Goal: Task Accomplishment & Management: Use online tool/utility

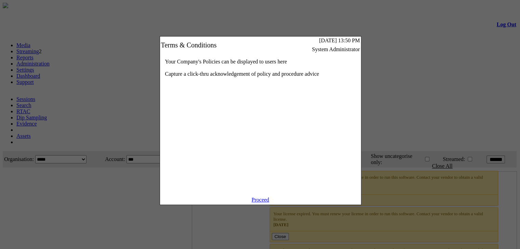
click at [266, 203] on link "Proceed" at bounding box center [260, 200] width 18 height 6
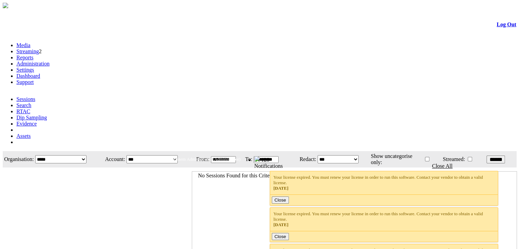
click at [50, 61] on link "Administration" at bounding box center [32, 64] width 33 height 6
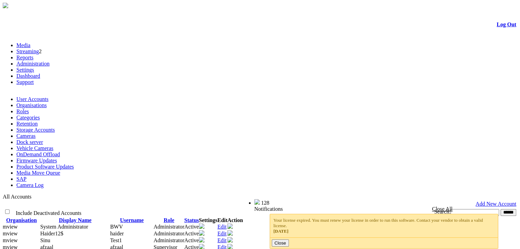
click at [74, 164] on link "Product Software Updates" at bounding box center [44, 167] width 57 height 6
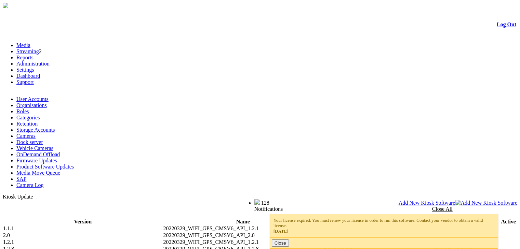
click at [455, 200] on span "Add New Kiosk Software" at bounding box center [426, 203] width 57 height 6
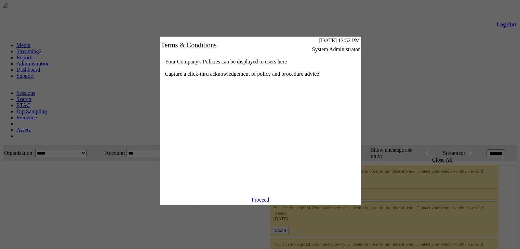
click at [268, 203] on link "Proceed" at bounding box center [260, 200] width 18 height 6
click at [256, 203] on link "Proceed" at bounding box center [260, 200] width 18 height 6
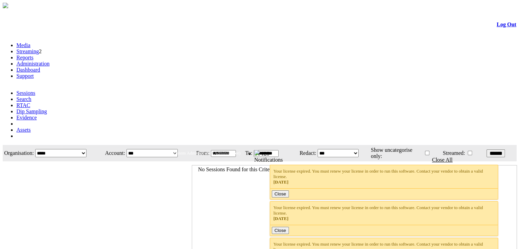
click at [50, 61] on link "Administration" at bounding box center [32, 64] width 33 height 6
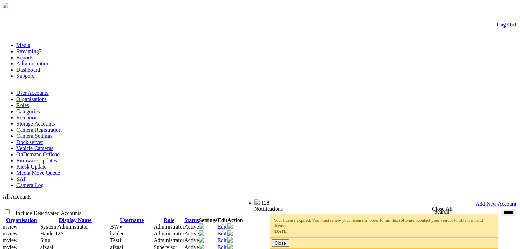
click at [46, 164] on link "Kiosk Update" at bounding box center [31, 167] width 30 height 6
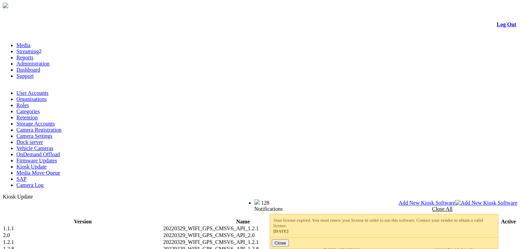
click at [455, 200] on span "Add New Kiosk Software" at bounding box center [426, 203] width 57 height 6
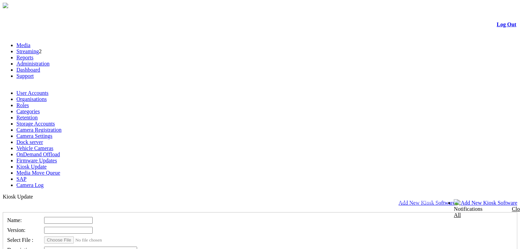
click at [89, 217] on input "text" at bounding box center [68, 220] width 49 height 7
type input "**********"
type input "*******"
click at [68, 237] on input "file" at bounding box center [83, 240] width 78 height 7
